Goal: Find specific page/section: Find specific page/section

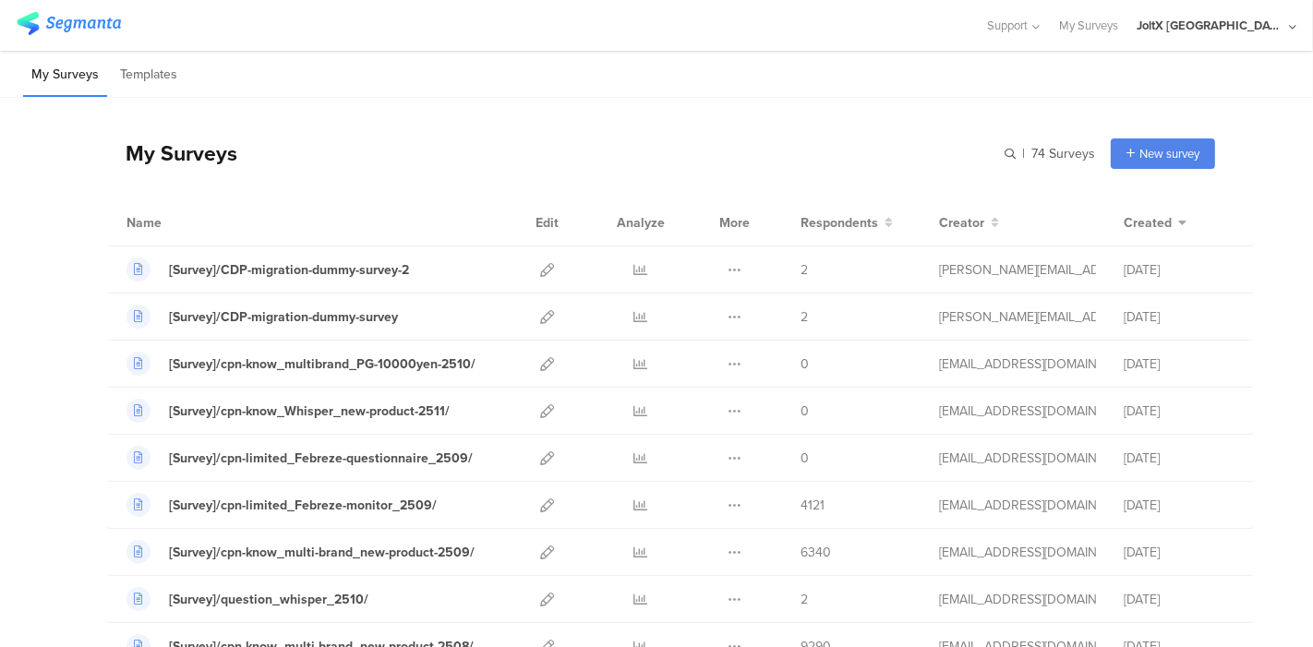
click at [546, 116] on div "My Surveys | 74 Surveys New survey Start from scratch Choose from templates" at bounding box center [661, 153] width 1108 height 74
drag, startPoint x: 373, startPoint y: 596, endPoint x: 219, endPoint y: 593, distance: 154.2
click at [163, 590] on div "[Survey]/question_whisper_2510/" at bounding box center [312, 599] width 373 height 24
copy link "[Survey]/question_whisper_2510/"
